Goal: Find specific page/section: Find specific page/section

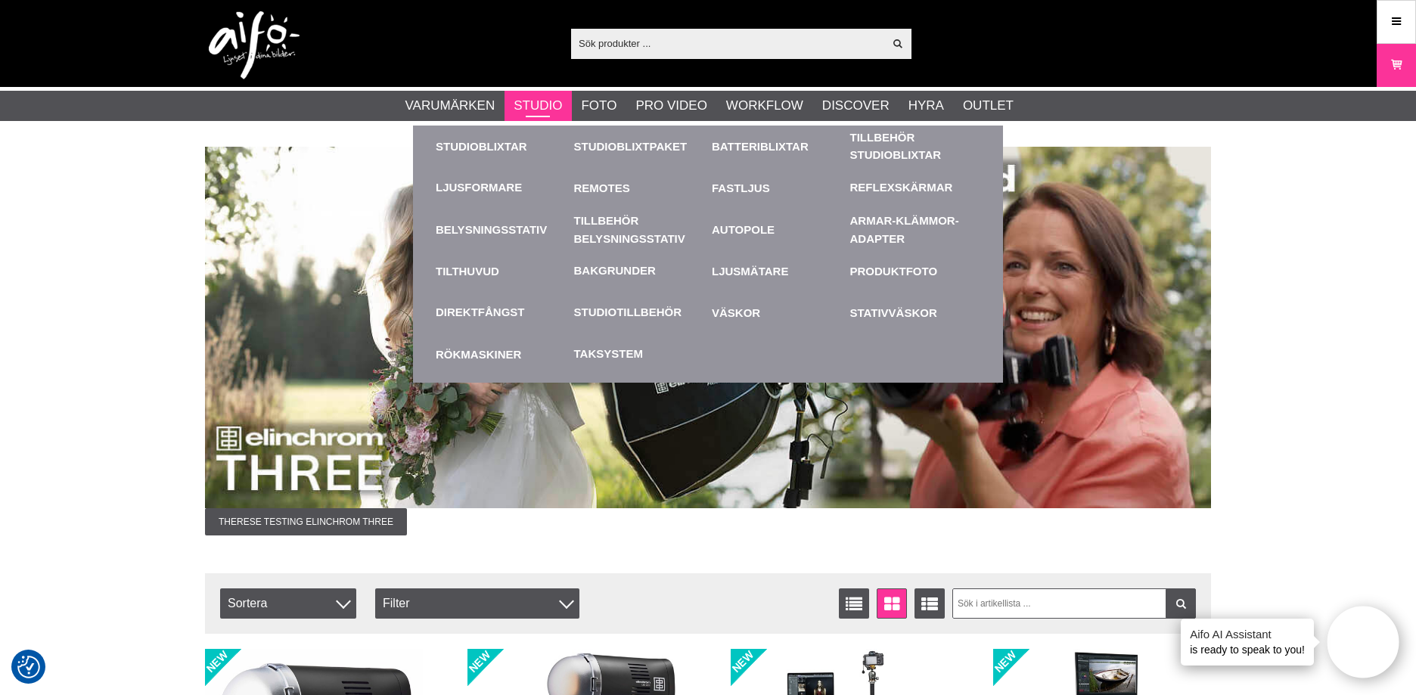
click at [548, 105] on link "Studio" at bounding box center [538, 106] width 48 height 20
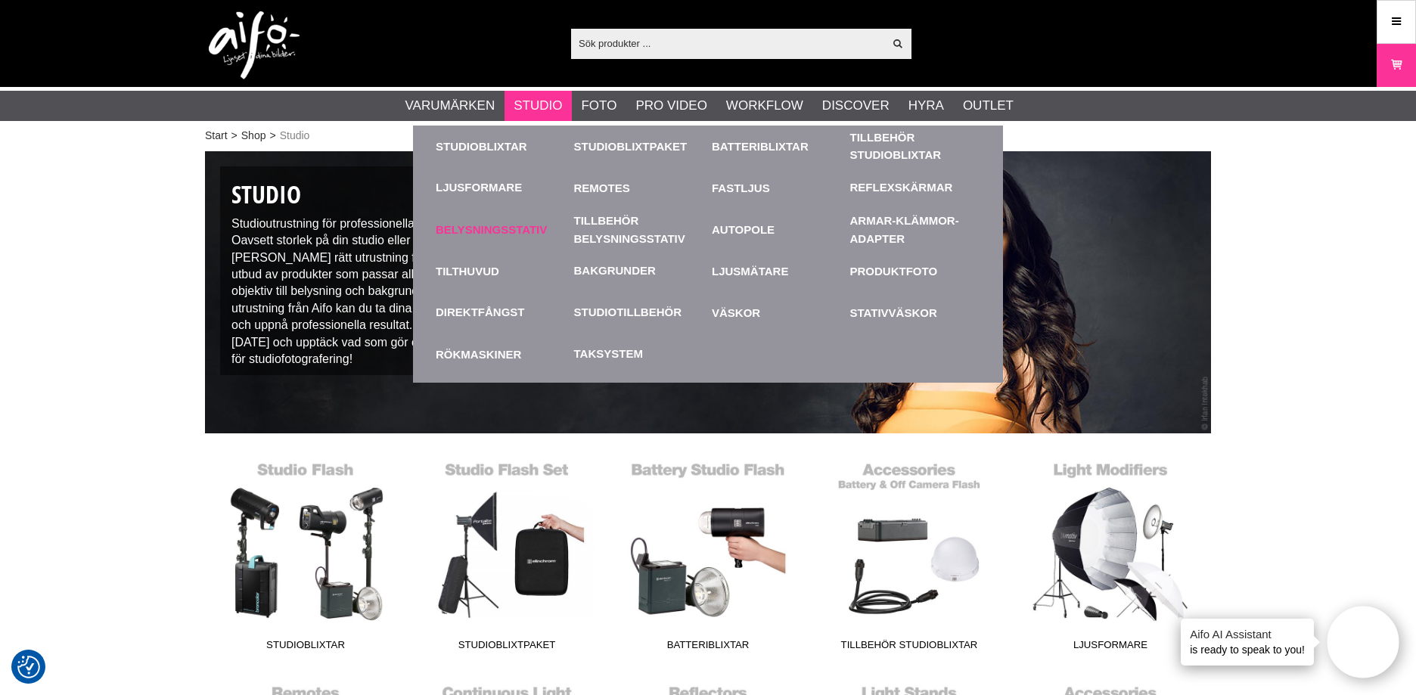
click at [469, 228] on link "Belysningsstativ" at bounding box center [501, 230] width 131 height 42
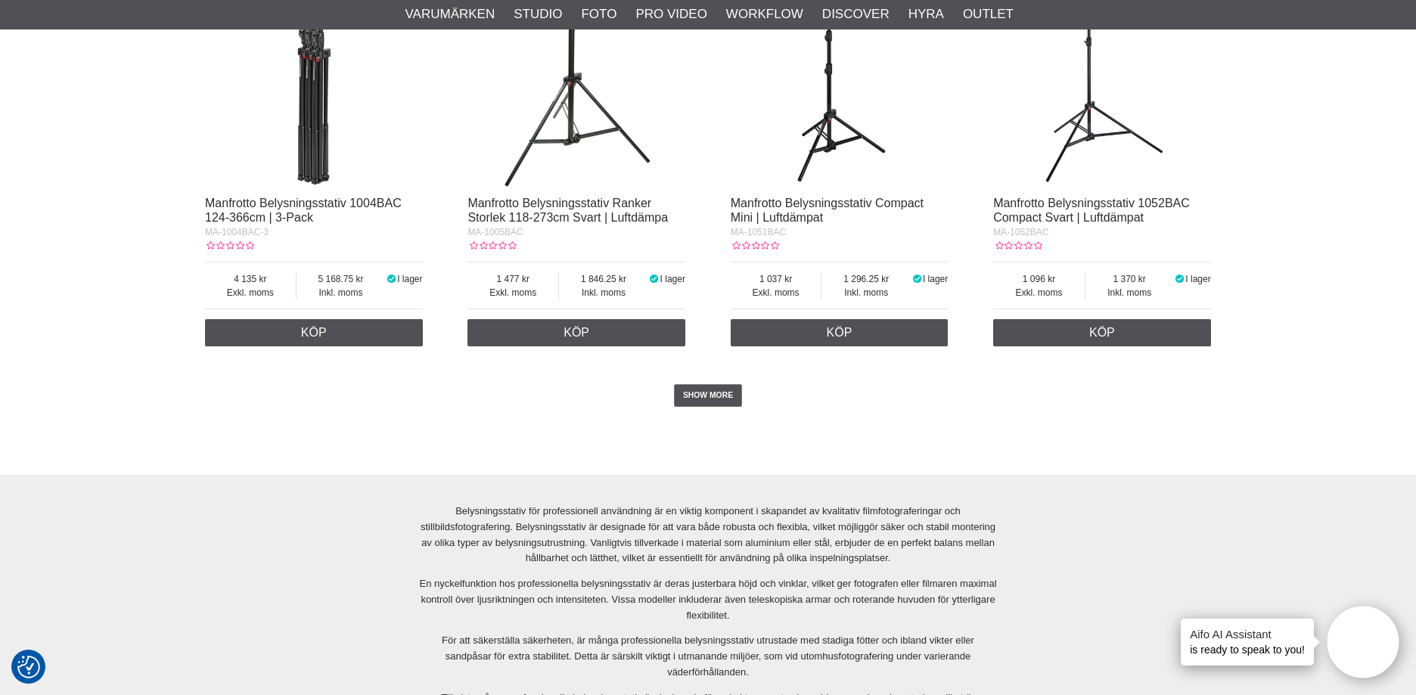
scroll to position [3253, 0]
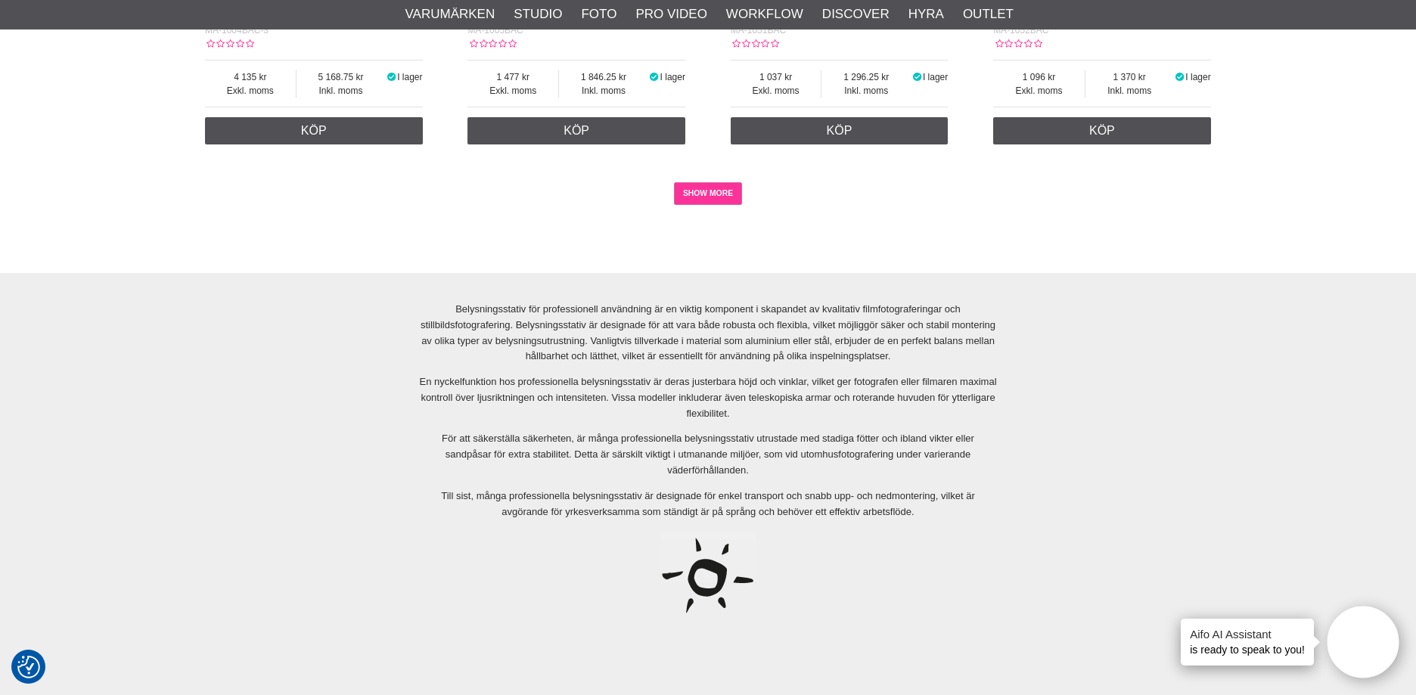
click at [710, 198] on link "SHOW MORE" at bounding box center [708, 193] width 69 height 23
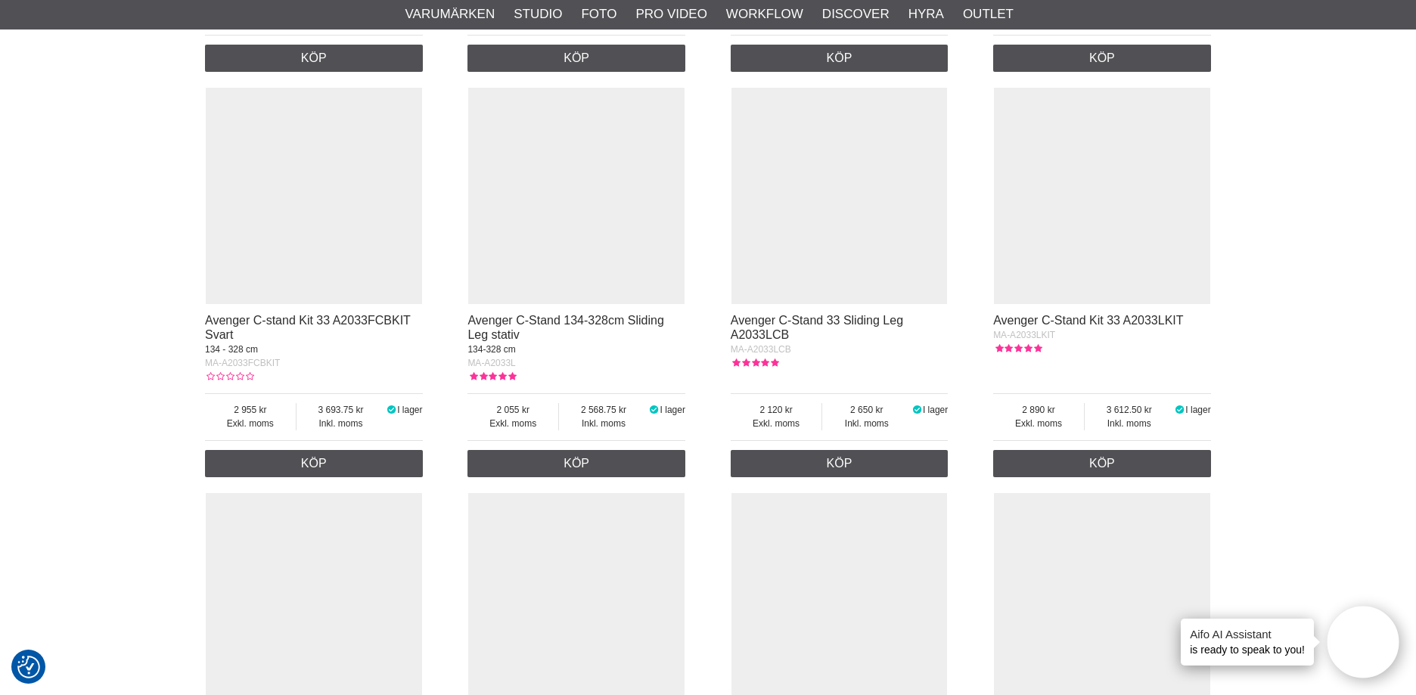
scroll to position [6053, 0]
